Goal: Task Accomplishment & Management: Use online tool/utility

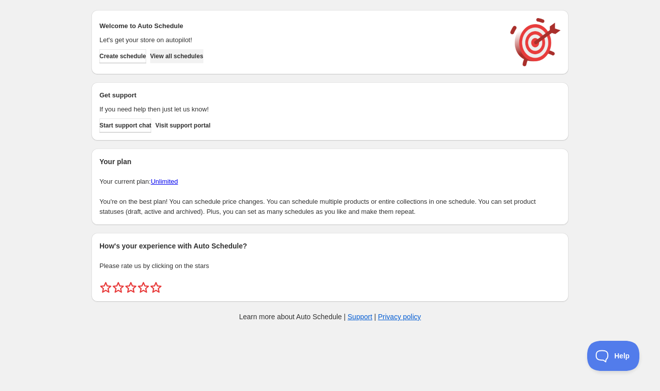
click at [194, 57] on span "View all schedules" at bounding box center [176, 56] width 53 height 8
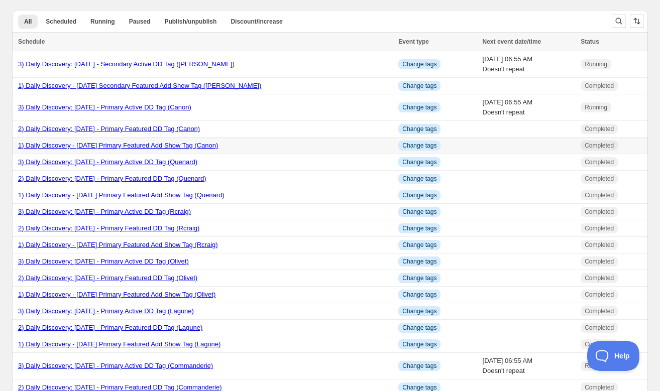
click at [156, 146] on link "1) Daily Discovery - [DATE] Primary Featured Add Show Tag (Canon)" at bounding box center [118, 146] width 200 height 8
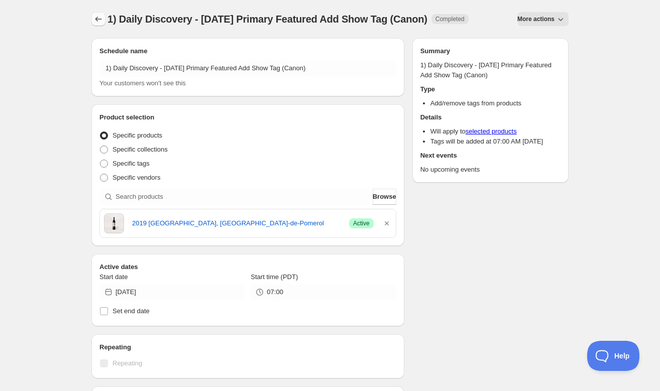
click at [99, 20] on icon "Schedules" at bounding box center [98, 19] width 10 height 10
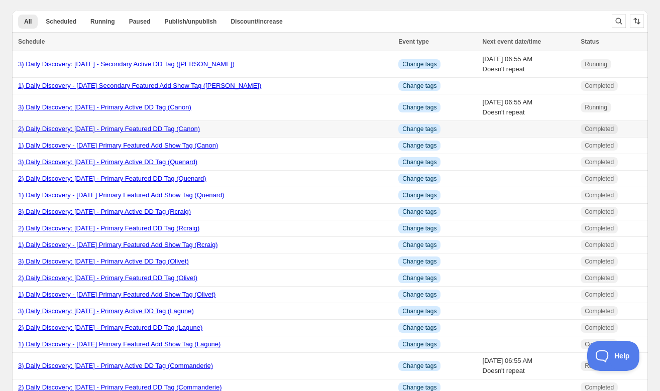
click at [74, 132] on link "2) Daily Discovery: [DATE] - Primary Featured DD Tag (Canon)" at bounding box center [109, 129] width 182 height 8
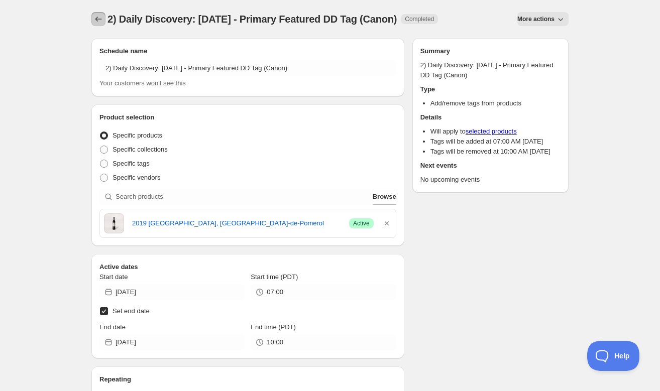
click at [99, 23] on icon "Schedules" at bounding box center [98, 19] width 10 height 10
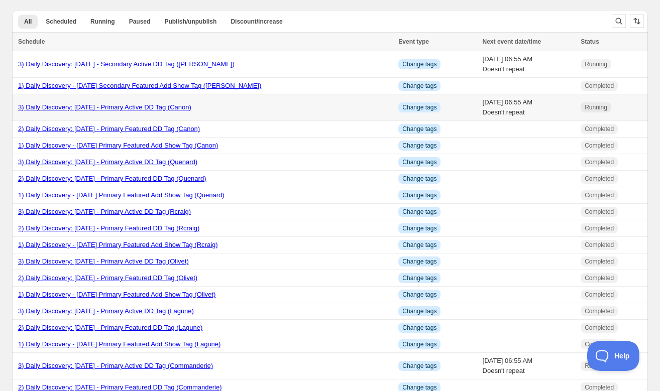
click at [81, 106] on link "3) Daily Discovery: [DATE] - Primary Active DD Tag (Canon)" at bounding box center [104, 107] width 173 height 8
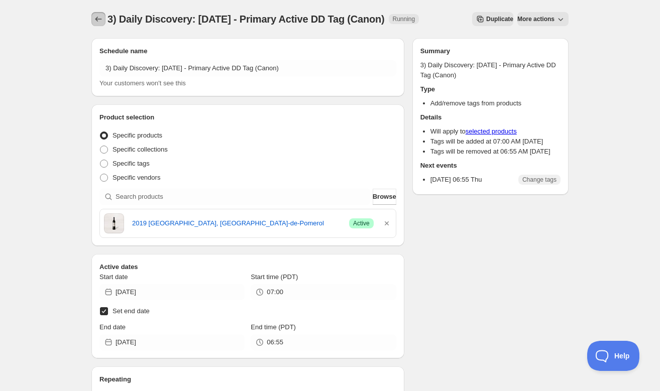
click at [103, 22] on icon "Schedules" at bounding box center [98, 19] width 10 height 10
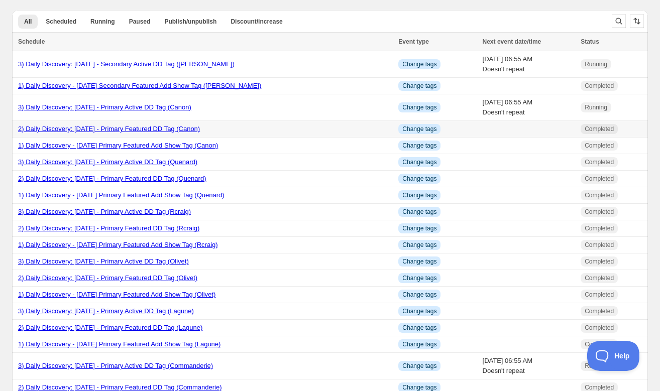
click at [101, 132] on link "2) Daily Discovery: [DATE] - Primary Featured DD Tag (Canon)" at bounding box center [109, 129] width 182 height 8
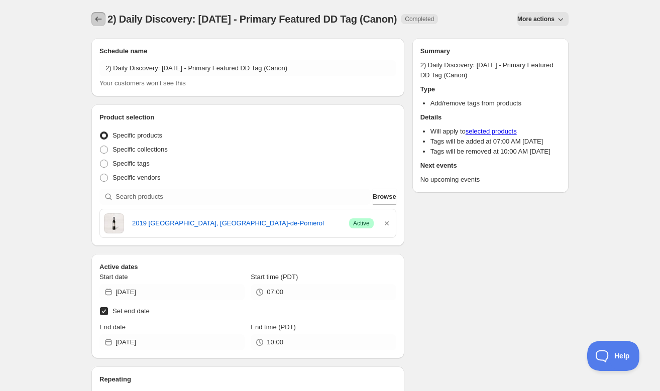
click at [97, 20] on icon "Schedules" at bounding box center [98, 19] width 10 height 10
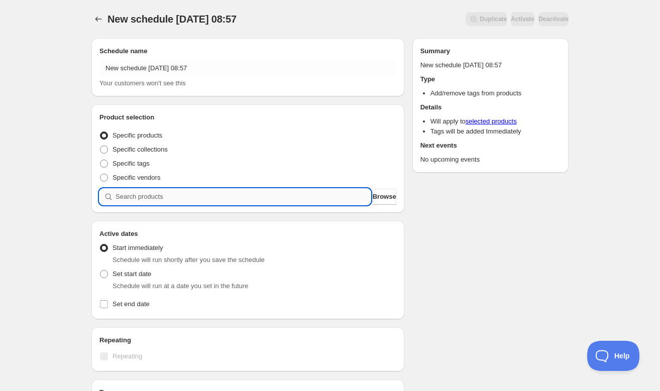
click at [221, 197] on input "search" at bounding box center [243, 197] width 255 height 16
paste input "SOMM2510-KLN21NMRD-750"
type input "SOMM2510-KLN21NMRD-750"
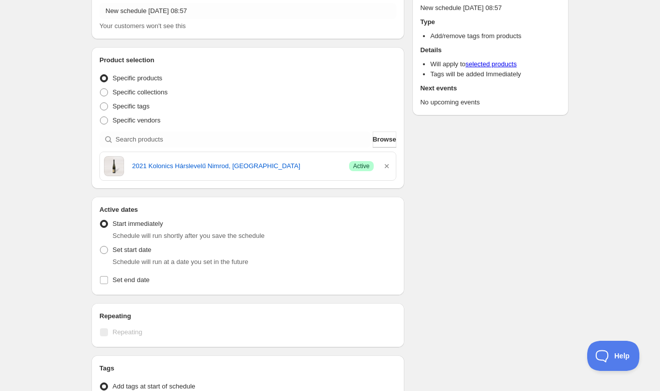
scroll to position [59, 0]
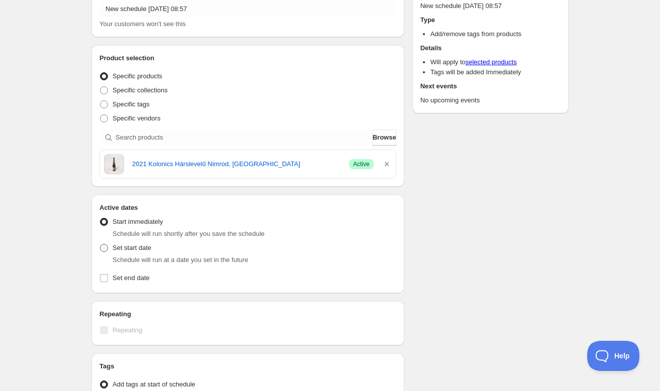
click at [108, 249] on label "Set start date" at bounding box center [125, 248] width 52 height 14
click at [100, 245] on input "Set start date" at bounding box center [100, 244] width 1 height 1
radio input "true"
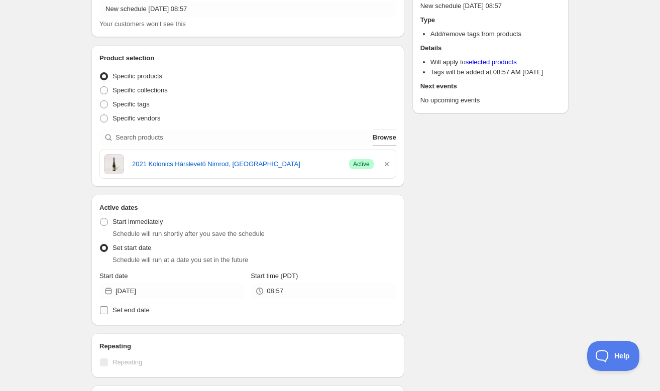
click at [105, 310] on input "Set end date" at bounding box center [104, 310] width 8 height 8
checkbox input "true"
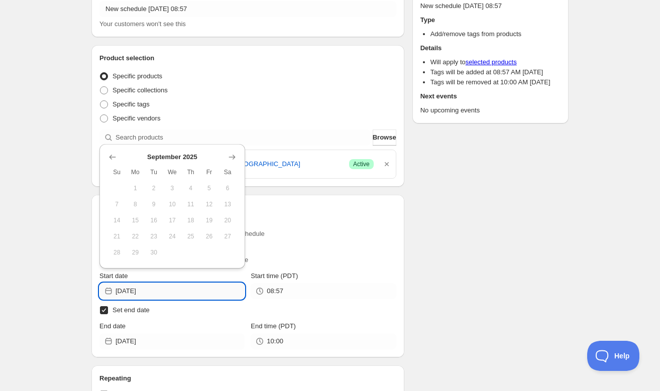
click at [187, 291] on input "[DATE]" at bounding box center [180, 291] width 129 height 16
click at [231, 156] on icon "Show next month, October 2025" at bounding box center [232, 157] width 10 height 10
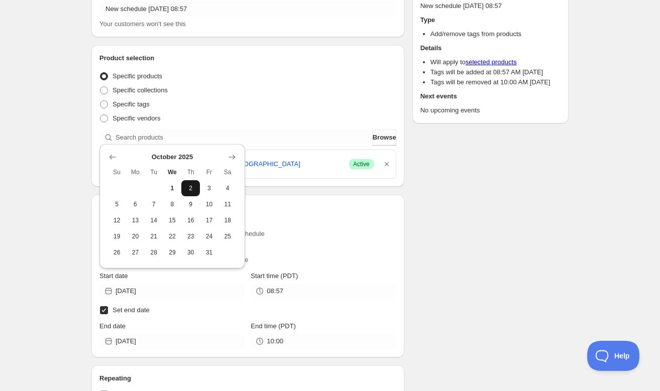
click at [189, 188] on span "2" at bounding box center [190, 188] width 11 height 8
type input "[DATE]"
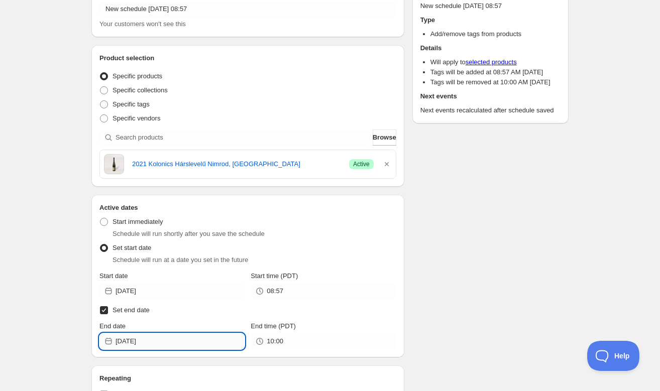
click at [180, 346] on input "[DATE]" at bounding box center [180, 341] width 129 height 16
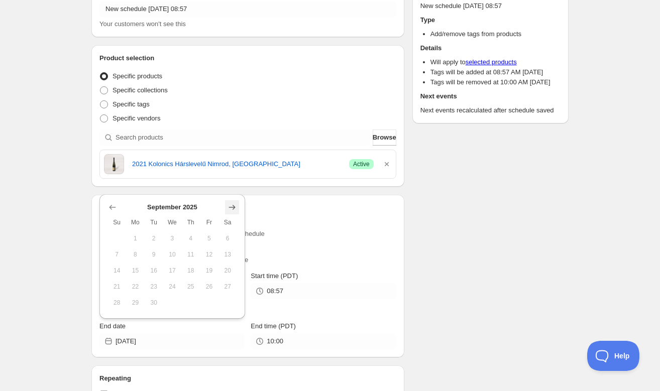
click at [230, 209] on icon "Show next month, October 2025" at bounding box center [232, 207] width 10 height 10
click at [118, 269] on span "12" at bounding box center [116, 271] width 11 height 8
type input "[DATE]"
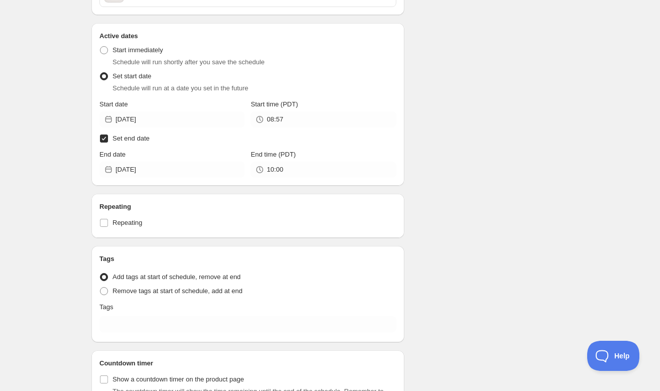
scroll to position [234, 0]
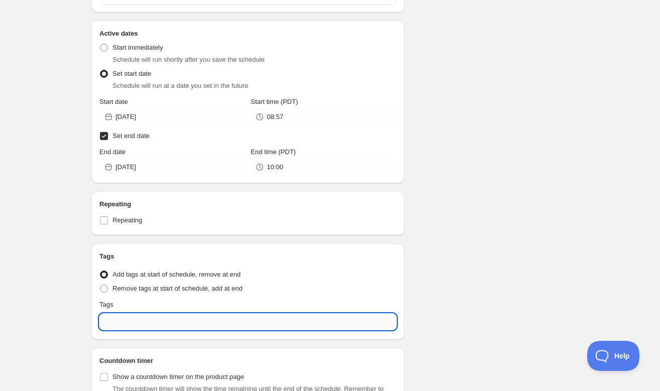
click at [198, 323] on input "text" at bounding box center [247, 322] width 297 height 16
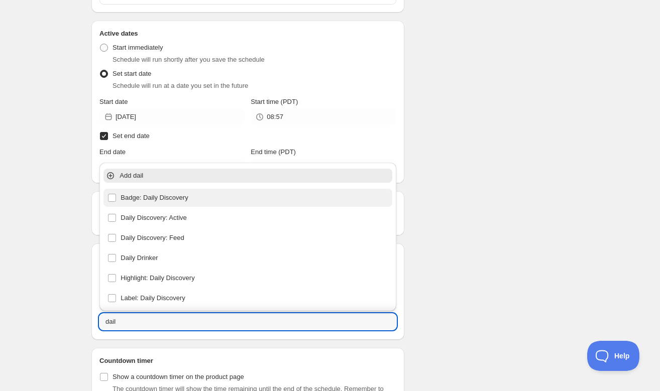
click at [114, 195] on div "Badge: Daily Discovery" at bounding box center [247, 198] width 281 height 14
type input "Badge: Daily Discovery"
checkbox input "true"
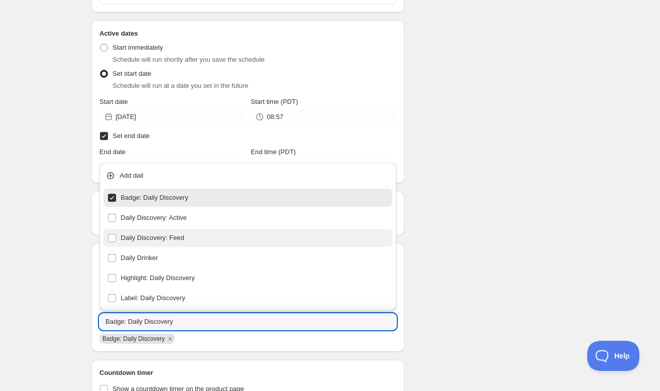
click at [116, 235] on div "Daily Discovery: Feed" at bounding box center [247, 238] width 281 height 14
type input "Daily Discovery: Feed"
checkbox input "true"
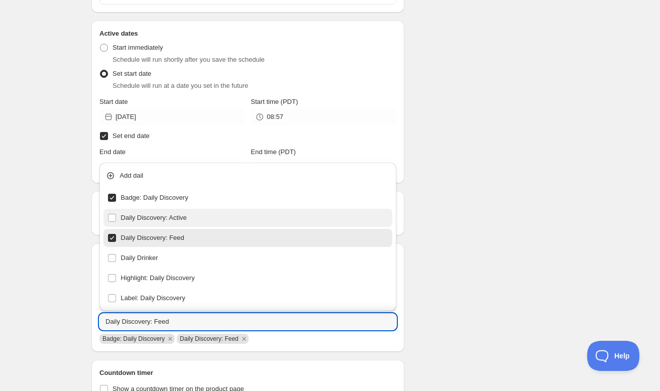
click at [113, 218] on div "Daily Discovery: Active" at bounding box center [247, 218] width 281 height 14
type input "Daily Discovery: Active"
checkbox input "true"
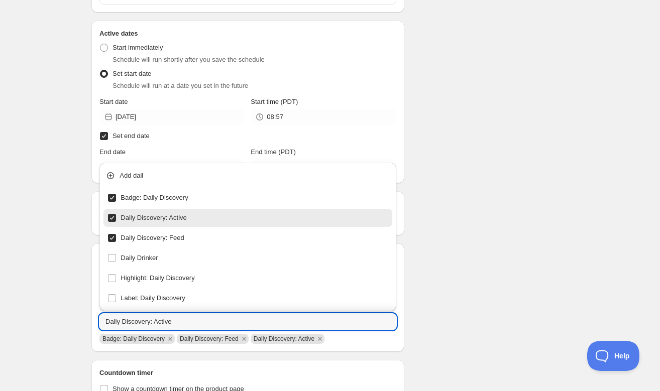
type input "Daily Discovery: Active"
click at [419, 286] on div "Schedule name New schedule [DATE] 08:57 Your customers won't see this Product s…" at bounding box center [325, 131] width 485 height 668
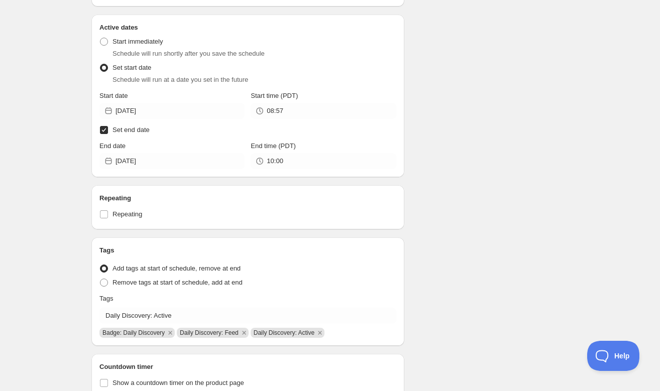
scroll to position [241, 0]
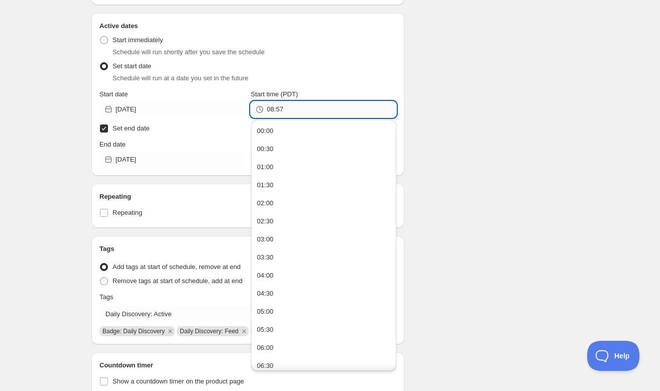
click at [380, 109] on input "08:57" at bounding box center [331, 109] width 129 height 16
click at [268, 275] on div "04:00" at bounding box center [265, 276] width 17 height 10
type input "04:00"
click at [355, 111] on input "04:00" at bounding box center [331, 109] width 129 height 16
click at [277, 277] on button "04:00" at bounding box center [323, 276] width 139 height 16
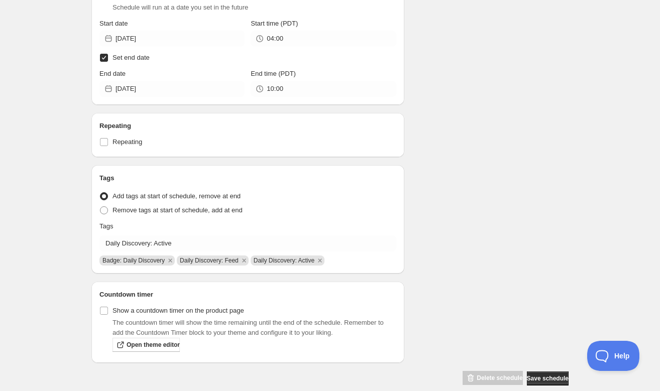
scroll to position [326, 0]
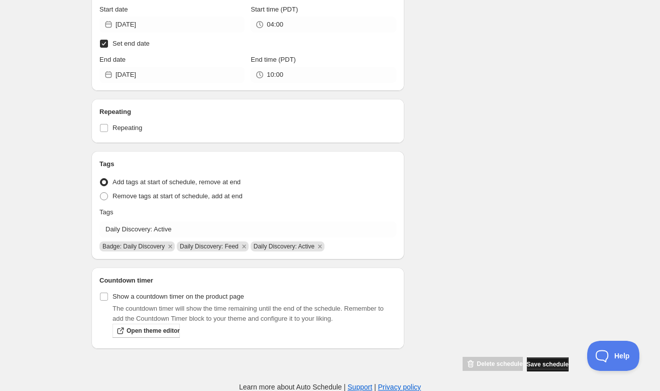
click at [543, 363] on span "Save schedule" at bounding box center [548, 365] width 42 height 8
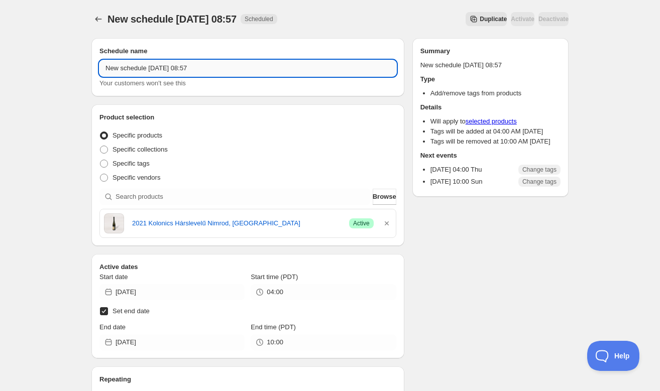
click at [230, 72] on input "New schedule [DATE] 08:57" at bounding box center [247, 68] width 297 height 16
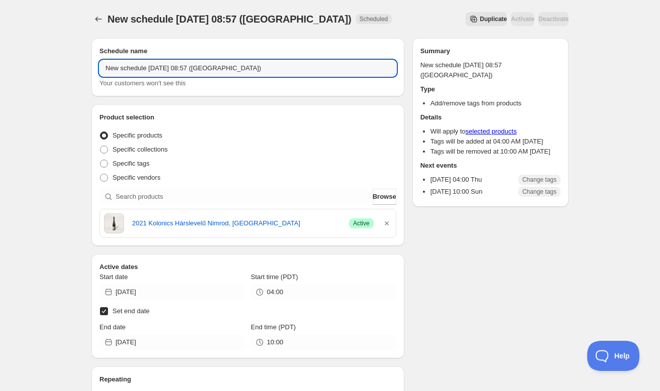
type input "New schedule [DATE] 08:57 ([GEOGRAPHIC_DATA])"
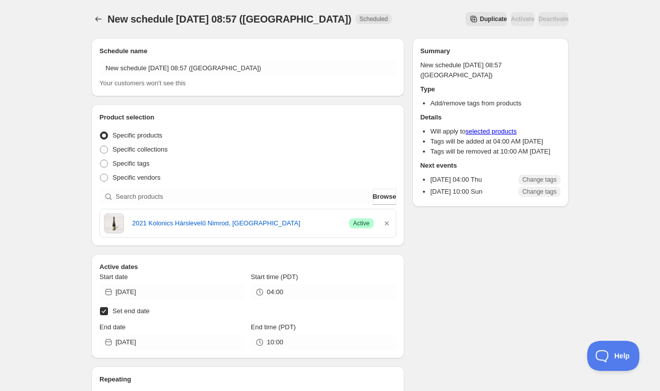
click at [480, 18] on span "Duplicate" at bounding box center [493, 19] width 27 height 8
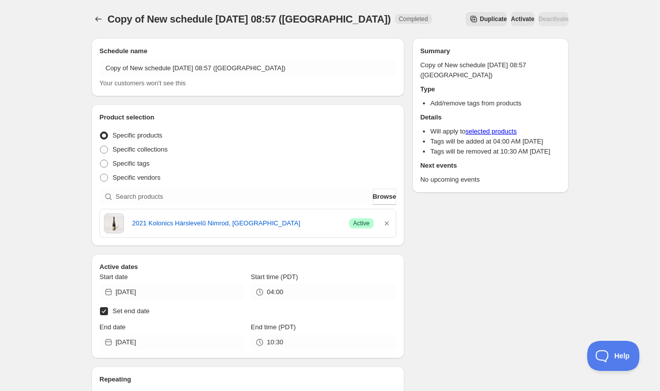
click at [341, 19] on span "Copy of New schedule [DATE] 08:57 ([GEOGRAPHIC_DATA])" at bounding box center [248, 19] width 283 height 11
click at [344, 18] on span "Copy of New schedule [DATE] 08:57 ([GEOGRAPHIC_DATA])" at bounding box center [248, 19] width 283 height 11
click at [343, 21] on span "Copy of New schedule [DATE] 08:57 ([GEOGRAPHIC_DATA])" at bounding box center [248, 19] width 283 height 11
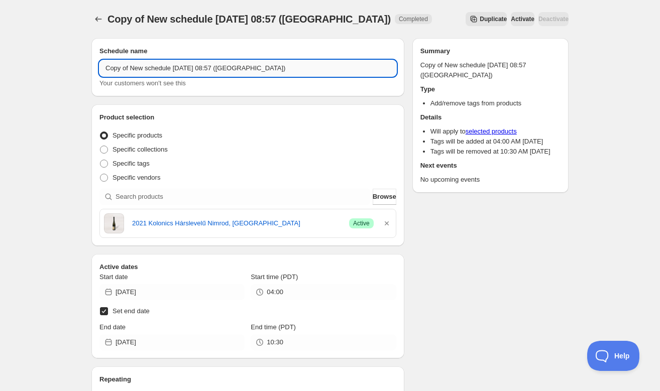
click at [300, 70] on input "Copy of New schedule [DATE] 08:57 ([GEOGRAPHIC_DATA])" at bounding box center [247, 68] width 297 height 16
drag, startPoint x: 131, startPoint y: 68, endPoint x: 92, endPoint y: 69, distance: 38.2
click at [92, 69] on div "Schedule name Copy of New schedule [DATE] 08:57 (Kolonics) Your customers won't…" at bounding box center [247, 67] width 313 height 58
click at [237, 69] on input "New schedule [DATE] 08:57 ([GEOGRAPHIC_DATA])" at bounding box center [247, 68] width 297 height 16
type input "New schedule [DATE] 08:57 ([PERSON_NAME])"
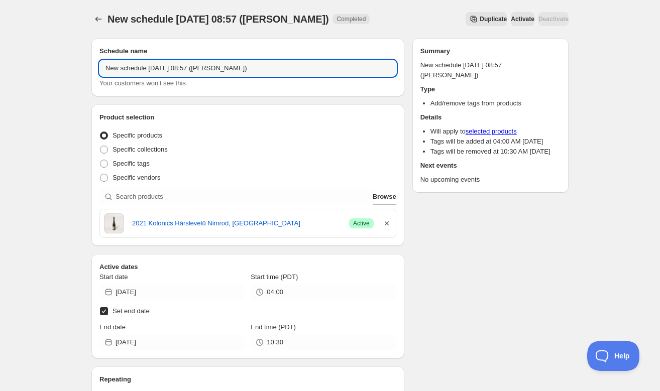
click at [388, 224] on icon "button" at bounding box center [387, 223] width 10 height 10
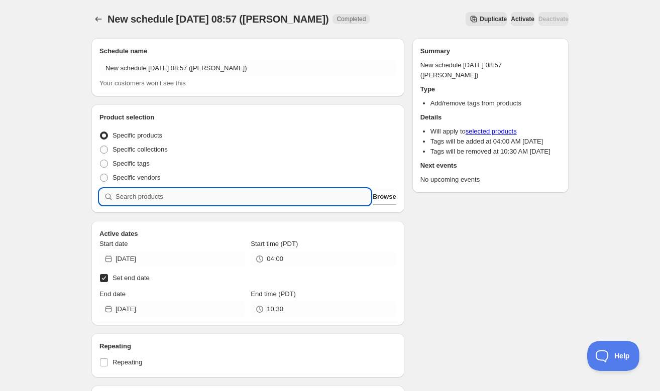
click at [196, 200] on input "search" at bounding box center [243, 197] width 255 height 16
paste input "SOMM2510-MLS20PMALI-750"
type input "SOMM2510-MLS20PMALI-750"
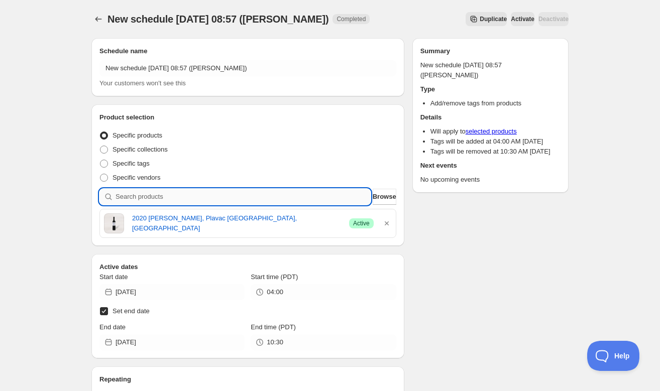
click at [279, 202] on input "search" at bounding box center [243, 197] width 255 height 16
paste input "SOMM2510BFRG23KEKFR-750"
type input "SOMM2510BFRG23KEKFR-750"
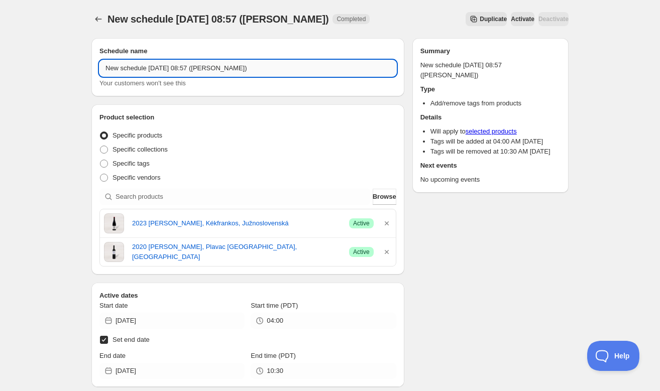
click at [230, 69] on input "New schedule [DATE] 08:57 ([PERSON_NAME])" at bounding box center [247, 68] width 297 height 16
type input "New schedule [DATE] 08:57 ([GEOGRAPHIC_DATA])"
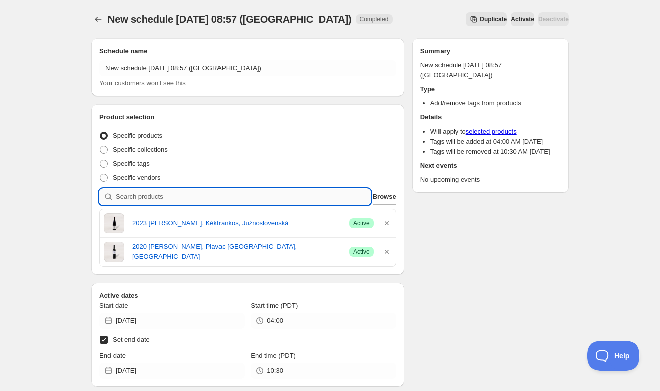
click at [179, 197] on input "search" at bounding box center [243, 197] width 255 height 16
paste input "SOMM2510TVR20VRNC-750"
type input "SOMM2510TVR20VRNC-750"
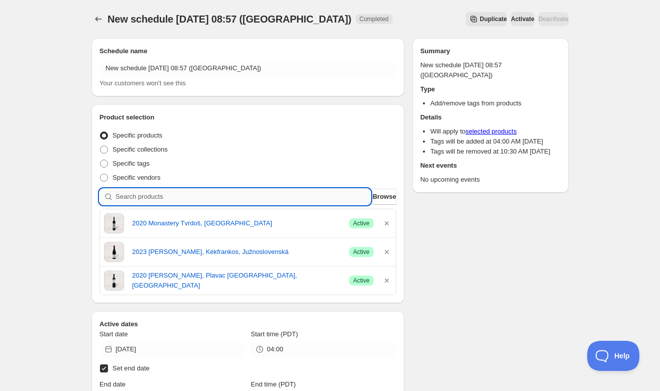
click at [193, 199] on input "search" at bounding box center [243, 197] width 255 height 16
paste input "SOMM2410-STKA22TRN-750"
type input "SOMM2410-STKA22TRN-750"
click at [140, 199] on input "search" at bounding box center [243, 197] width 255 height 16
paste input "SOMM2410-STKA22TRN-750"
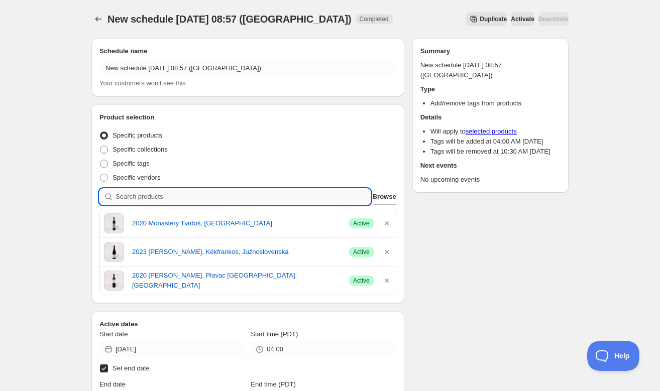
type input "SOMM2410-STKA22TRN-750"
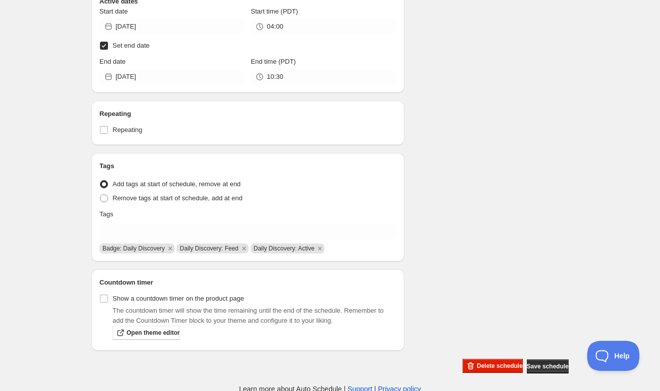
scroll to position [353, 0]
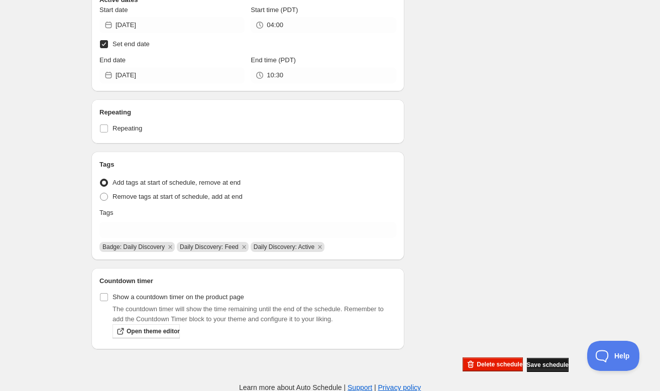
click at [538, 363] on span "Save schedule" at bounding box center [548, 365] width 42 height 8
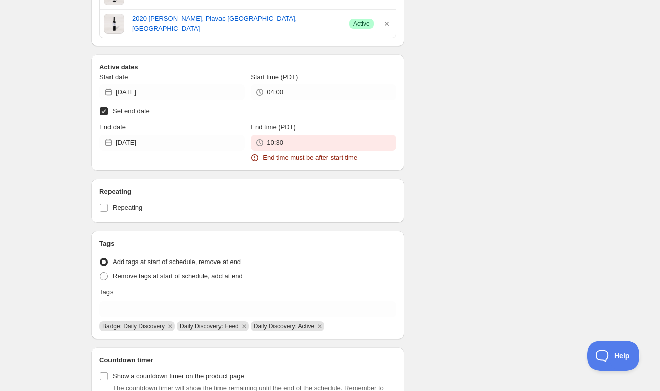
scroll to position [420, 0]
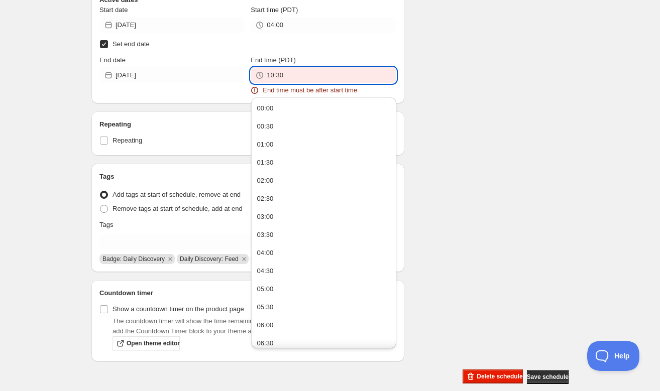
click at [350, 70] on input "10:30" at bounding box center [331, 75] width 129 height 16
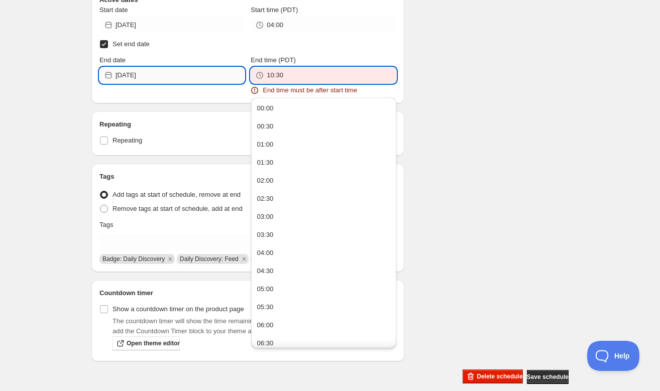
click at [202, 75] on input "[DATE]" at bounding box center [180, 75] width 129 height 16
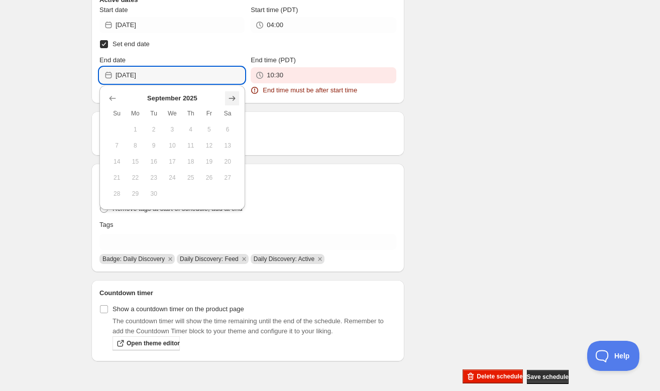
click at [230, 93] on icon "Show next month, October 2025" at bounding box center [232, 98] width 10 height 10
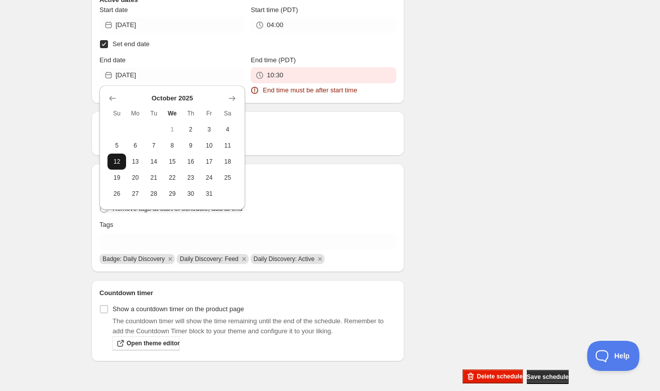
click at [117, 160] on span "12" at bounding box center [116, 162] width 11 height 8
type input "[DATE]"
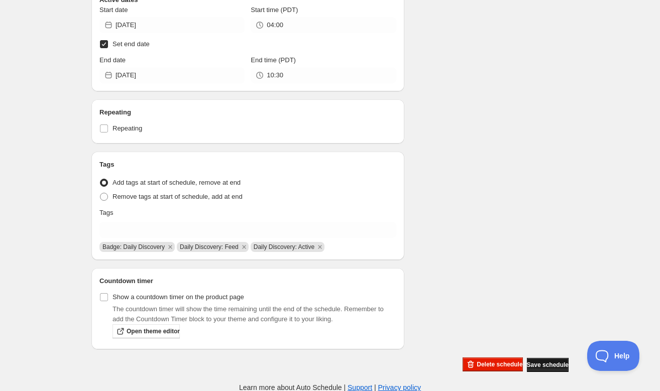
click at [541, 365] on span "Save schedule" at bounding box center [548, 365] width 42 height 8
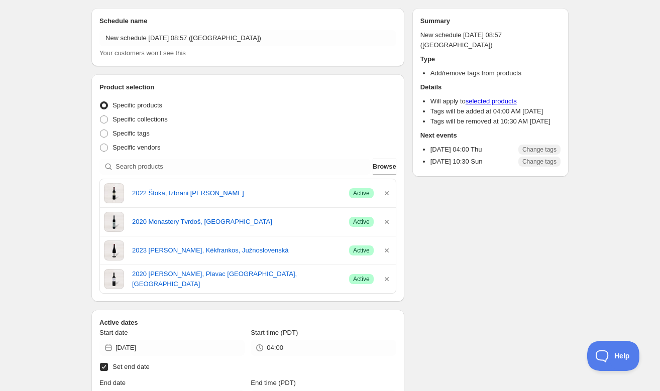
scroll to position [29, 0]
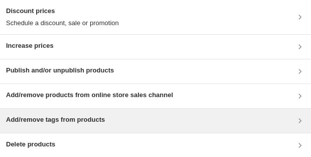
click at [116, 117] on div "Add/remove tags from products" at bounding box center [155, 121] width 299 height 12
